Goal: Information Seeking & Learning: Learn about a topic

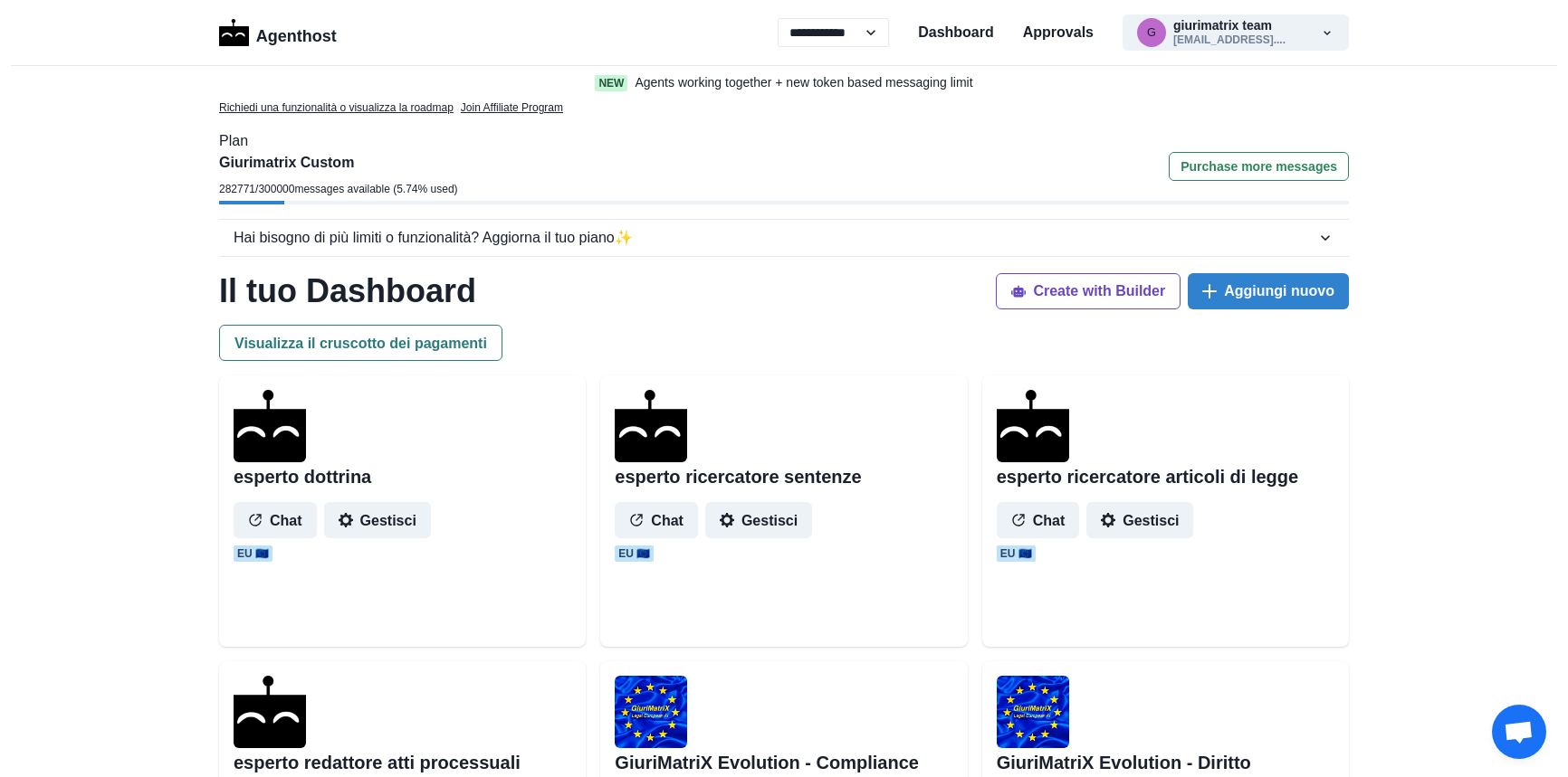
select select "**"
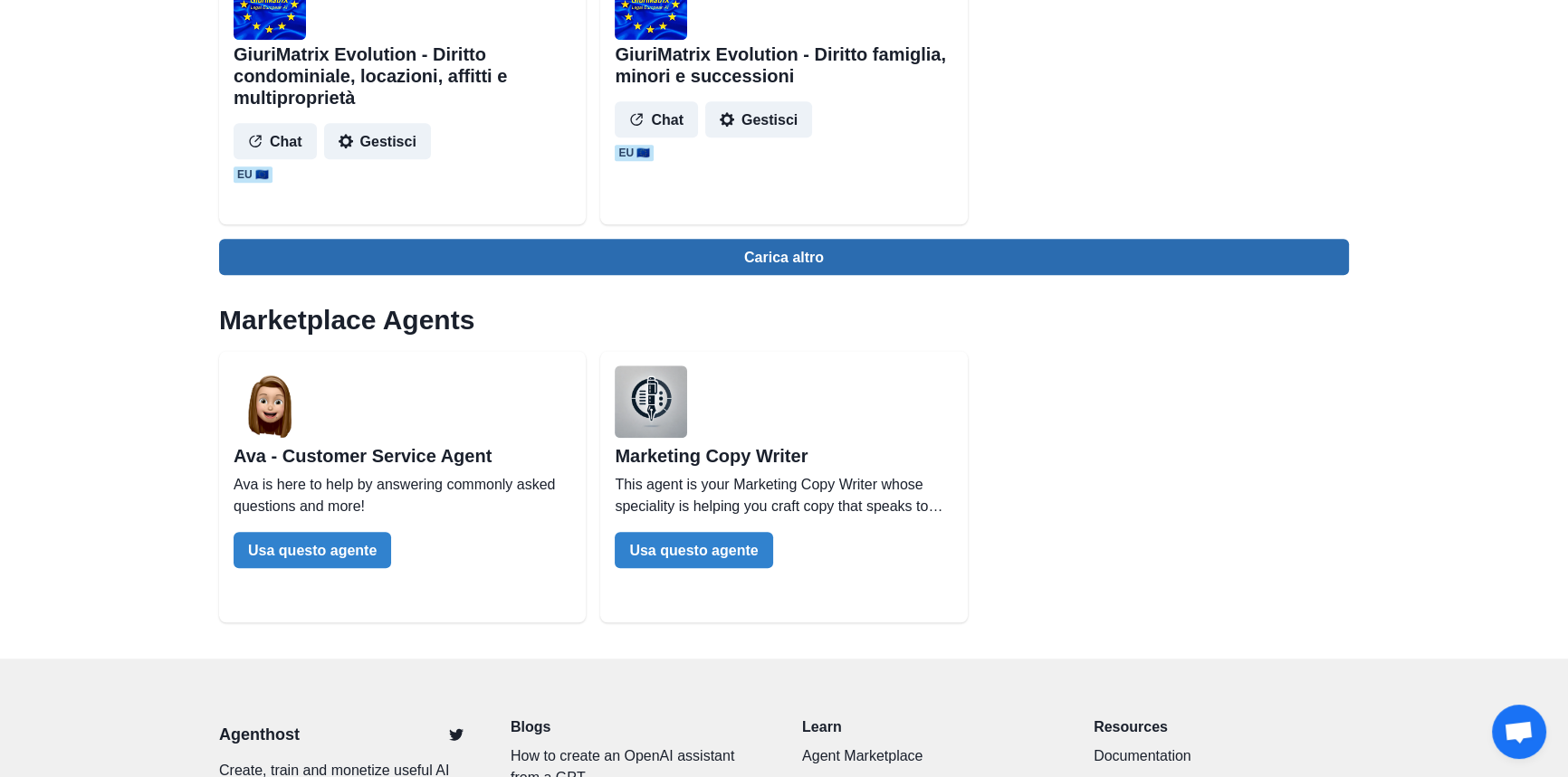
click at [777, 265] on button "Carica altro" at bounding box center [783, 257] width 1129 height 36
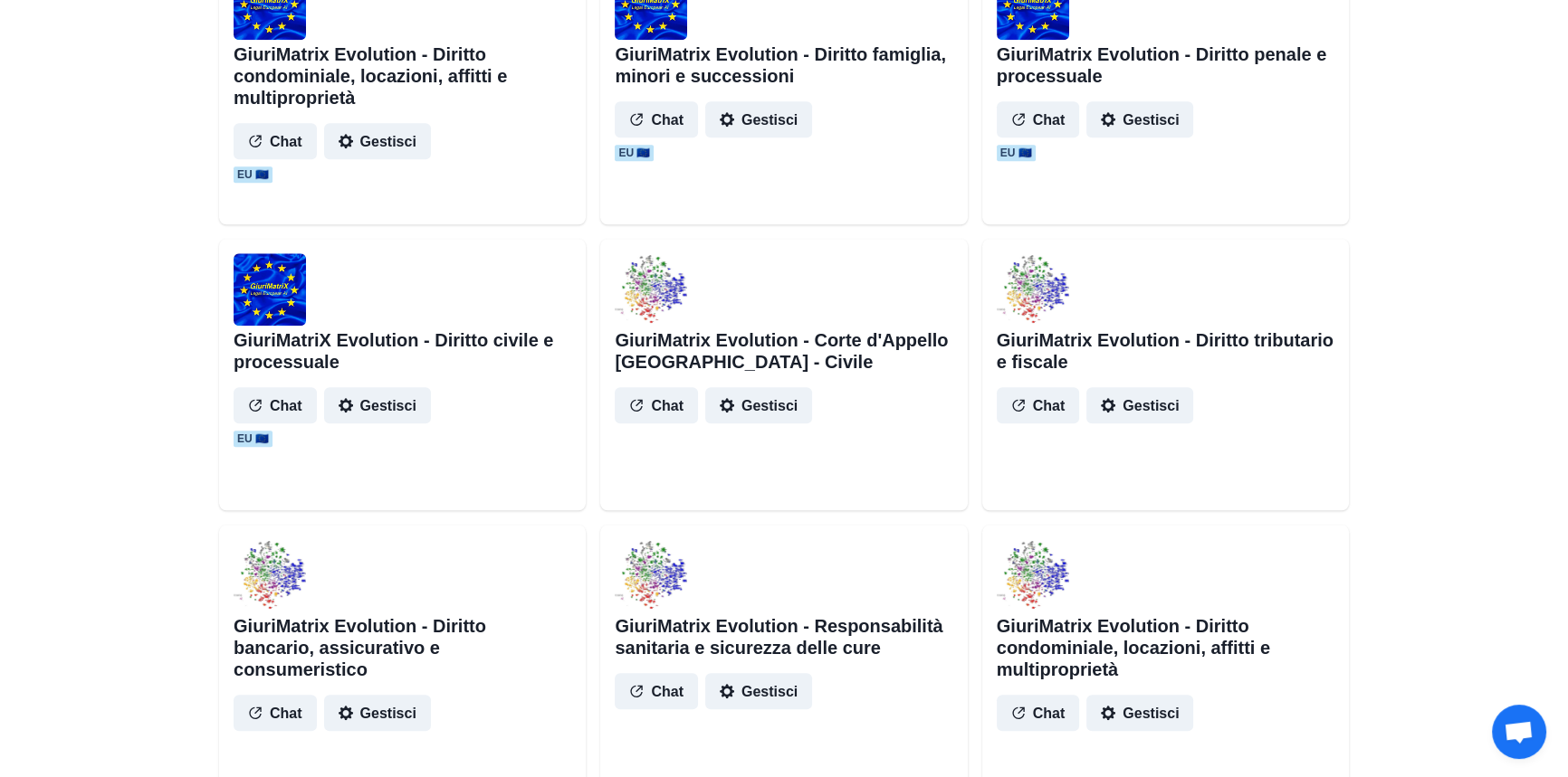
scroll to position [2057, 0]
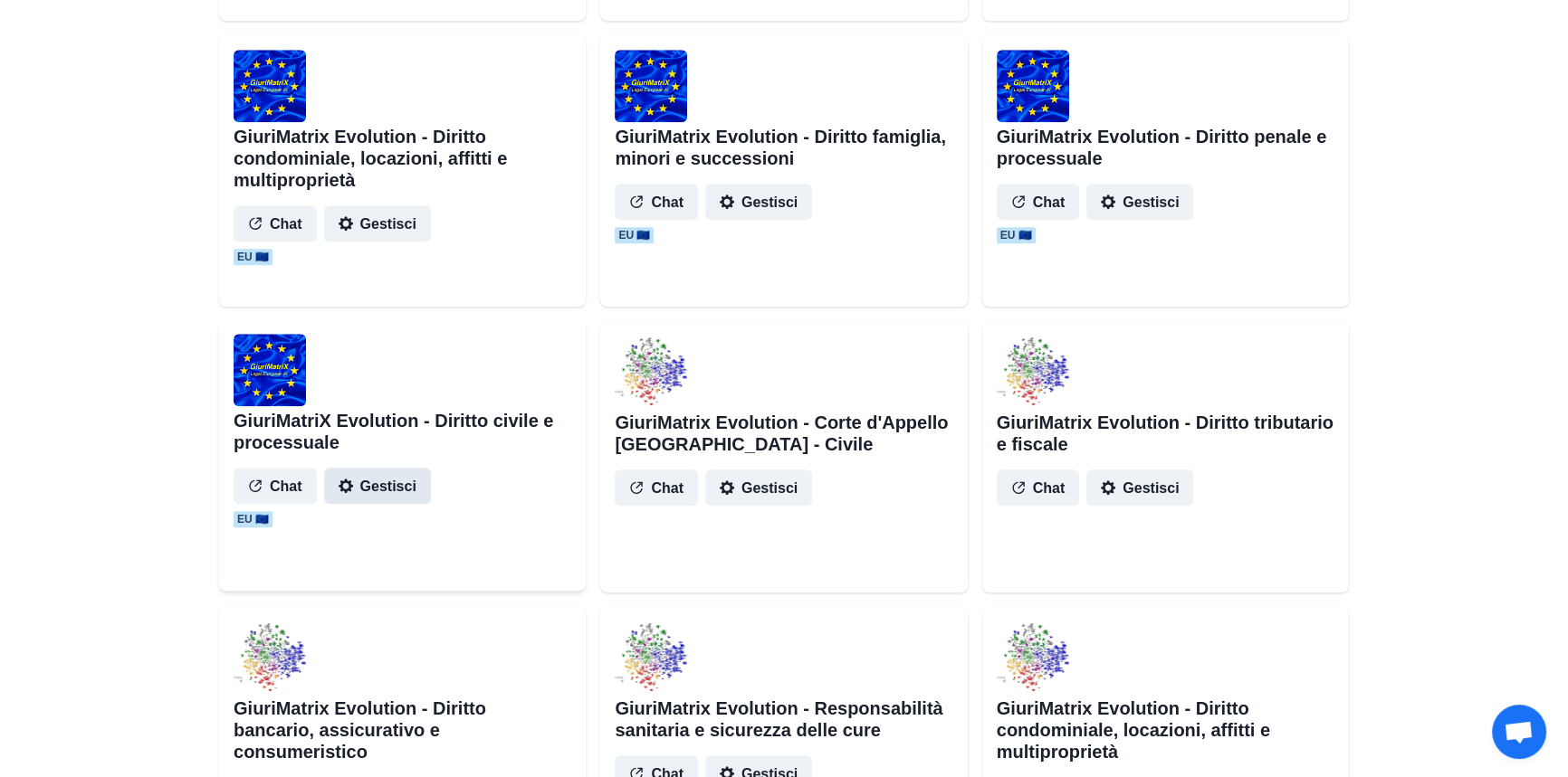
click at [399, 480] on button "Gestisci" at bounding box center [377, 486] width 107 height 36
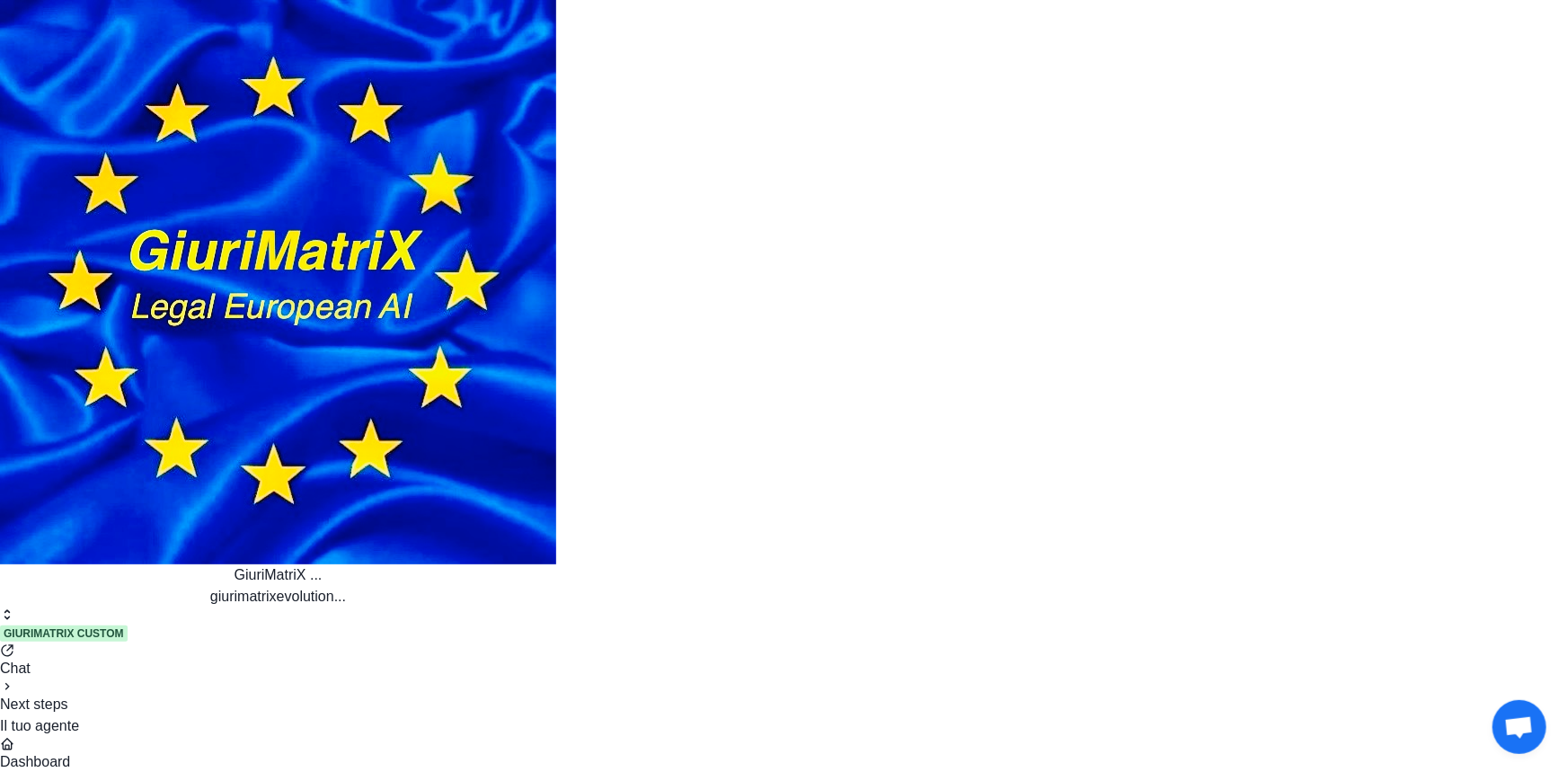
drag, startPoint x: 412, startPoint y: 250, endPoint x: 587, endPoint y: 267, distance: 175.8
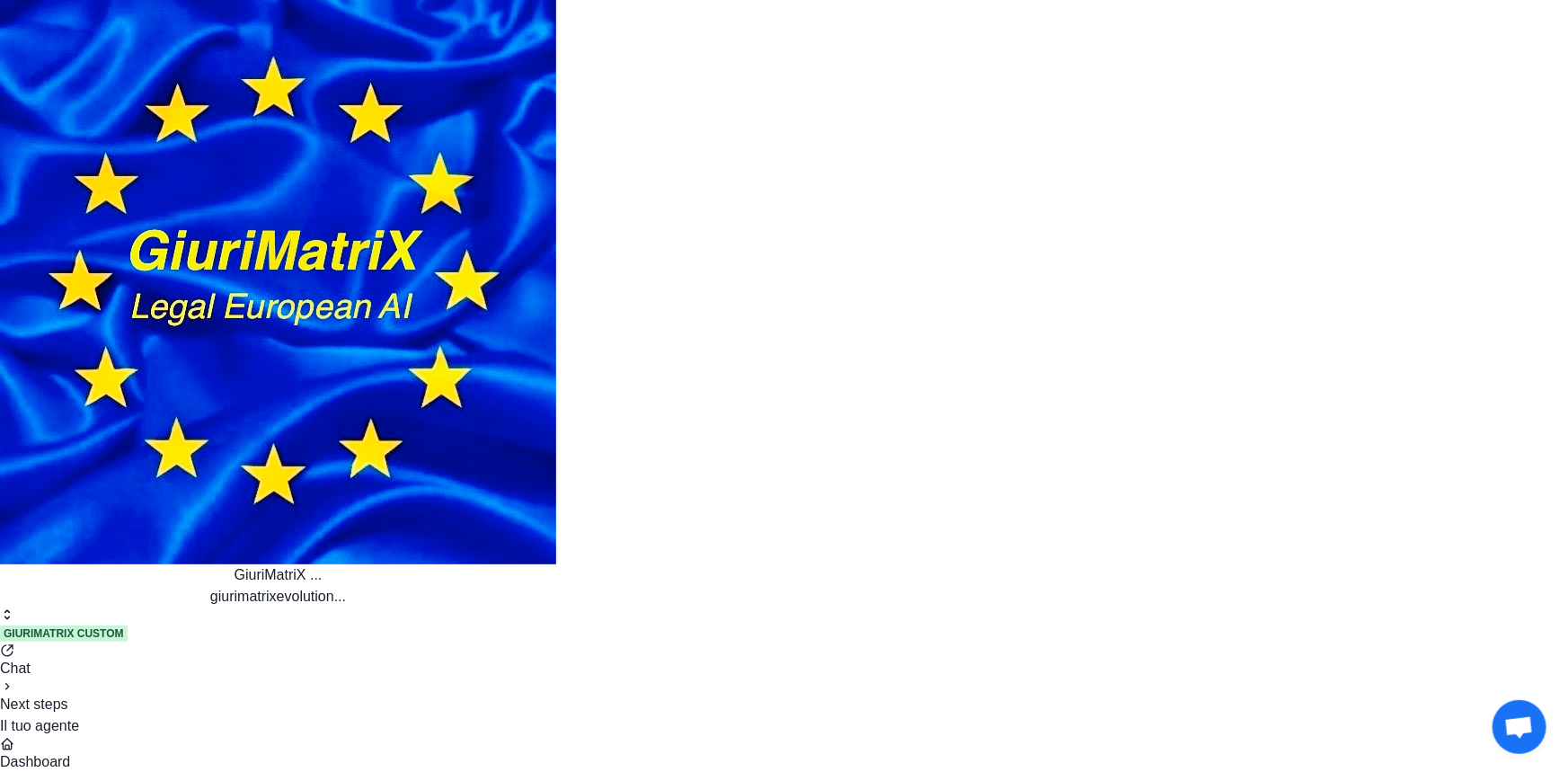
copy p "Il vigente art. 182, comma secondo c.p.c, consente di sanare l'inesistenza o la…"
